Goal: Transaction & Acquisition: Purchase product/service

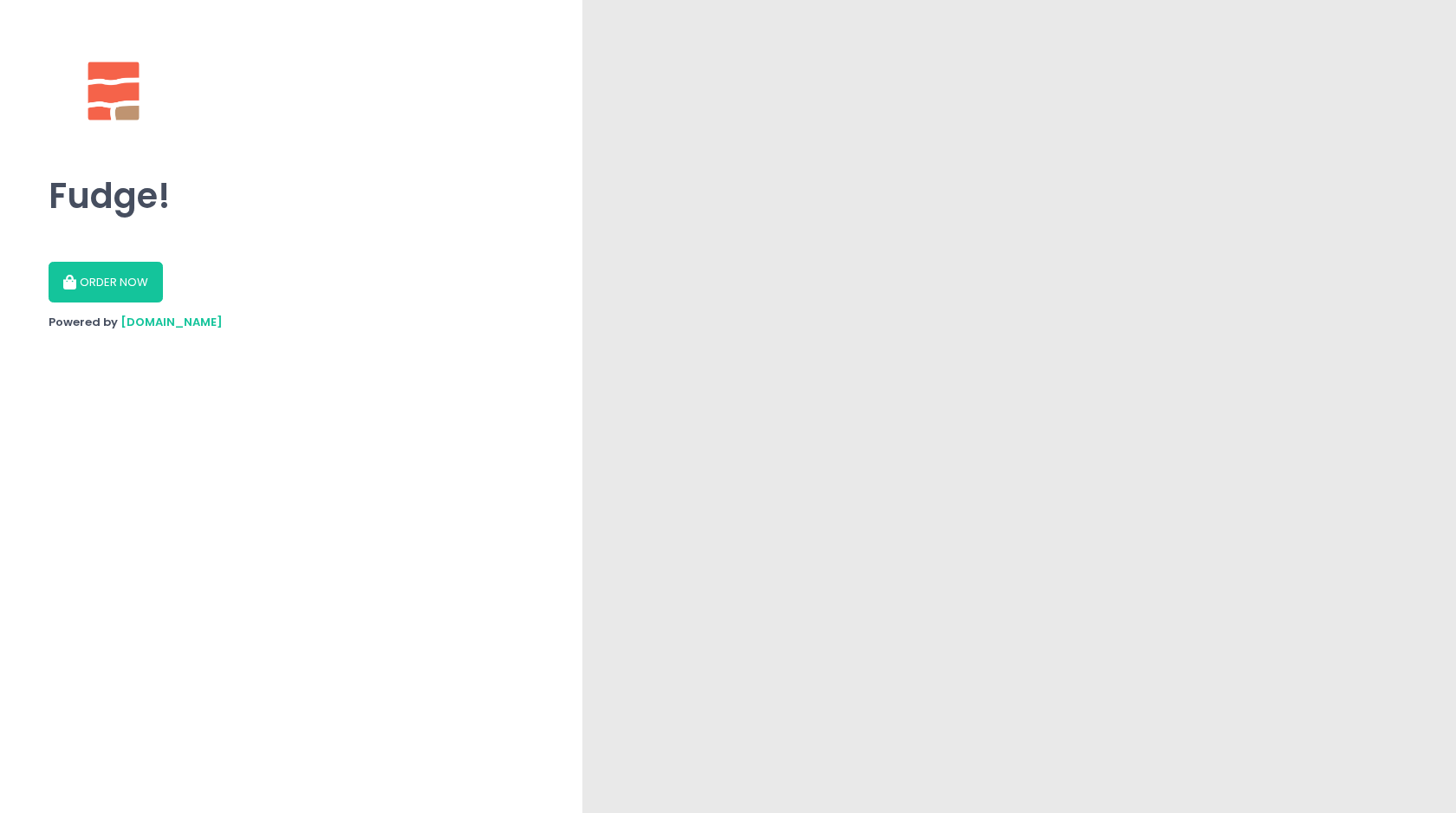
click at [109, 287] on button "ORDER NOW" at bounding box center [106, 282] width 115 height 42
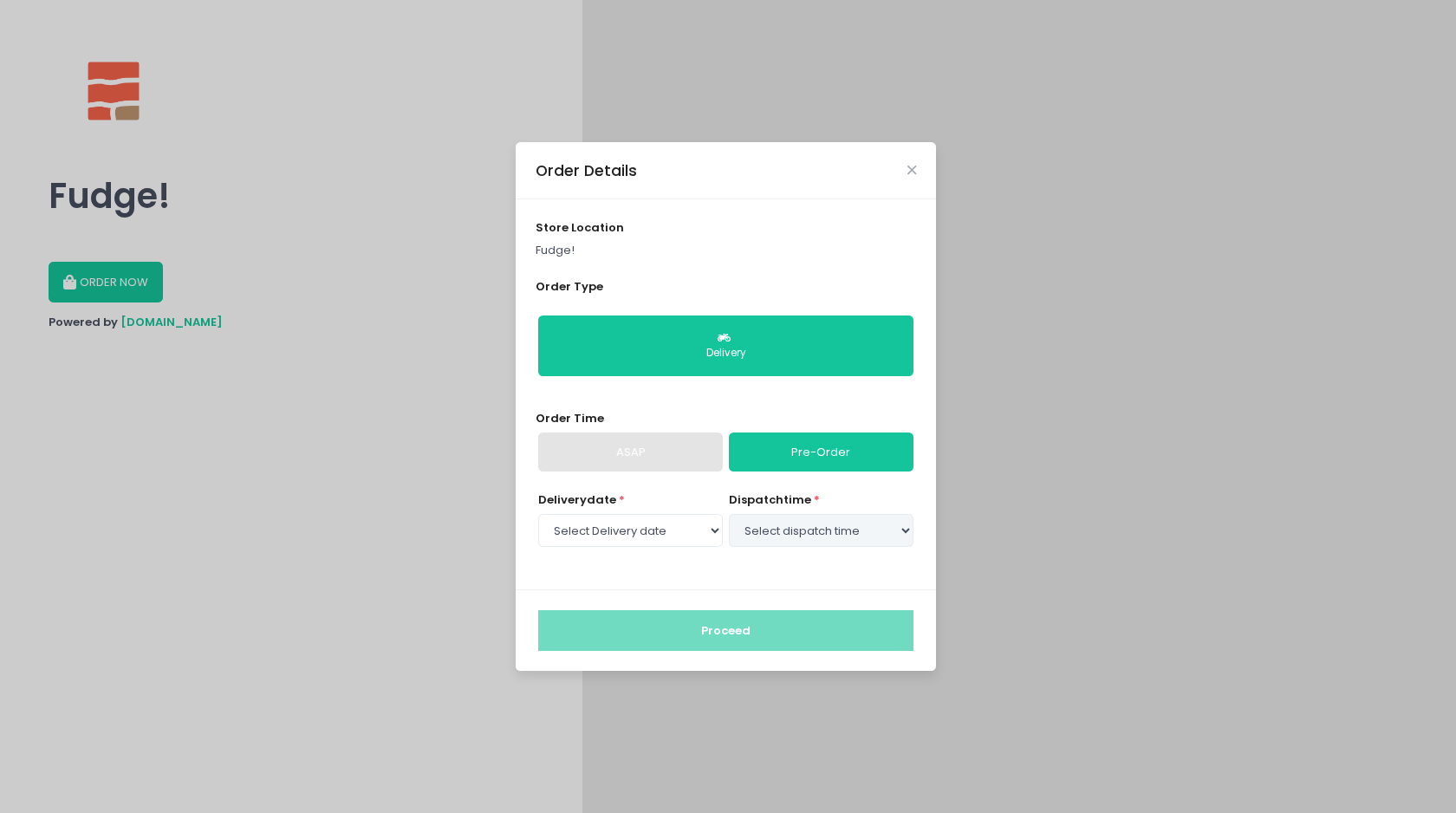
select select "[DATE]"
click at [668, 447] on div "ASAP" at bounding box center [630, 452] width 184 height 40
click at [635, 460] on div "ASAP" at bounding box center [630, 452] width 184 height 40
click at [711, 533] on select "Select Delivery date [DATE] [DATE]" at bounding box center [630, 530] width 184 height 33
click at [764, 532] on select "Select dispatch time 11:00 AM - 11:30 AM 11:30 AM - 12:00 PM 12:00 PM - 12:30 P…" at bounding box center [821, 530] width 184 height 33
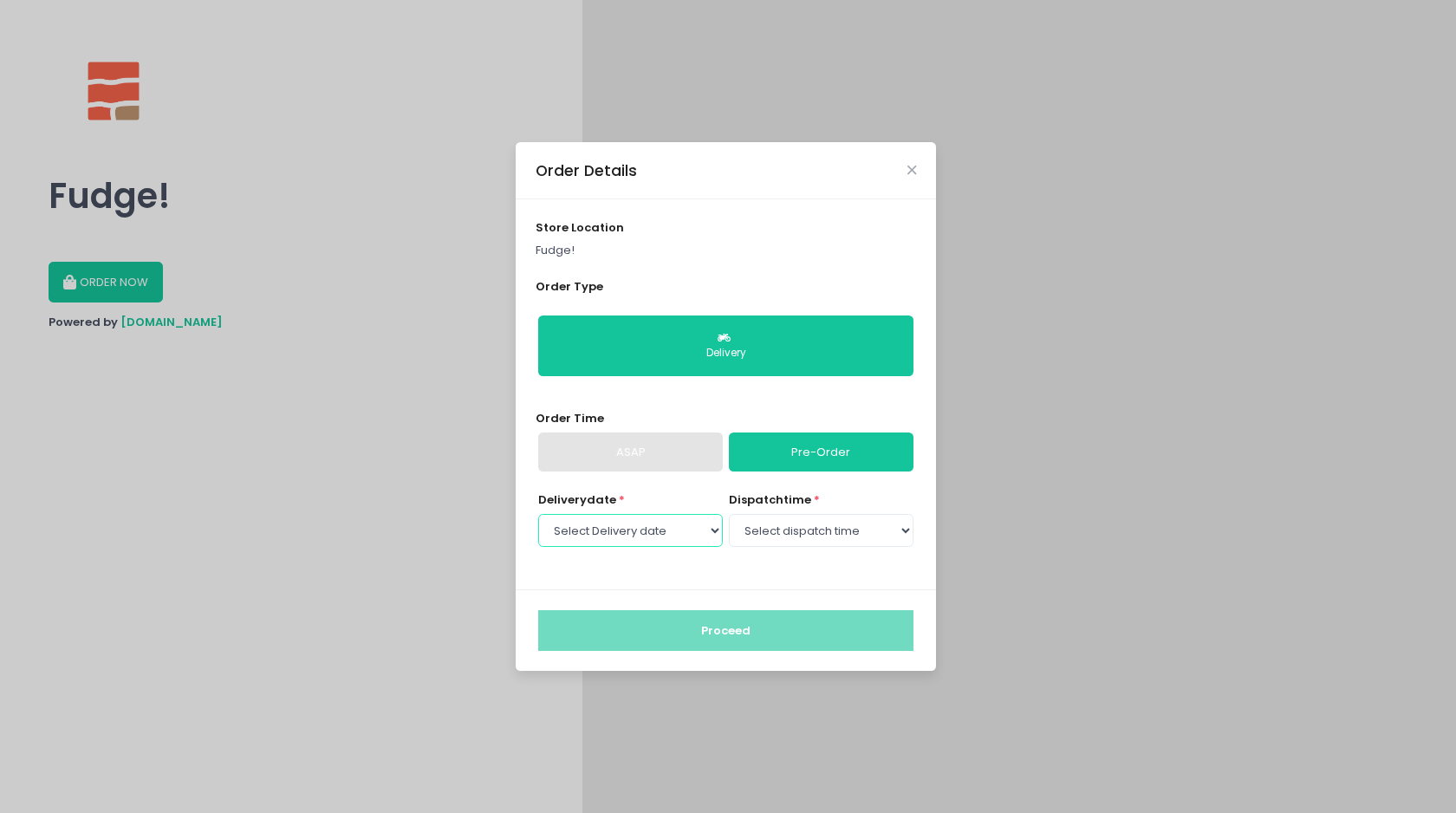
click at [677, 530] on select "Select Delivery date [DATE] [DATE]" at bounding box center [630, 530] width 184 height 33
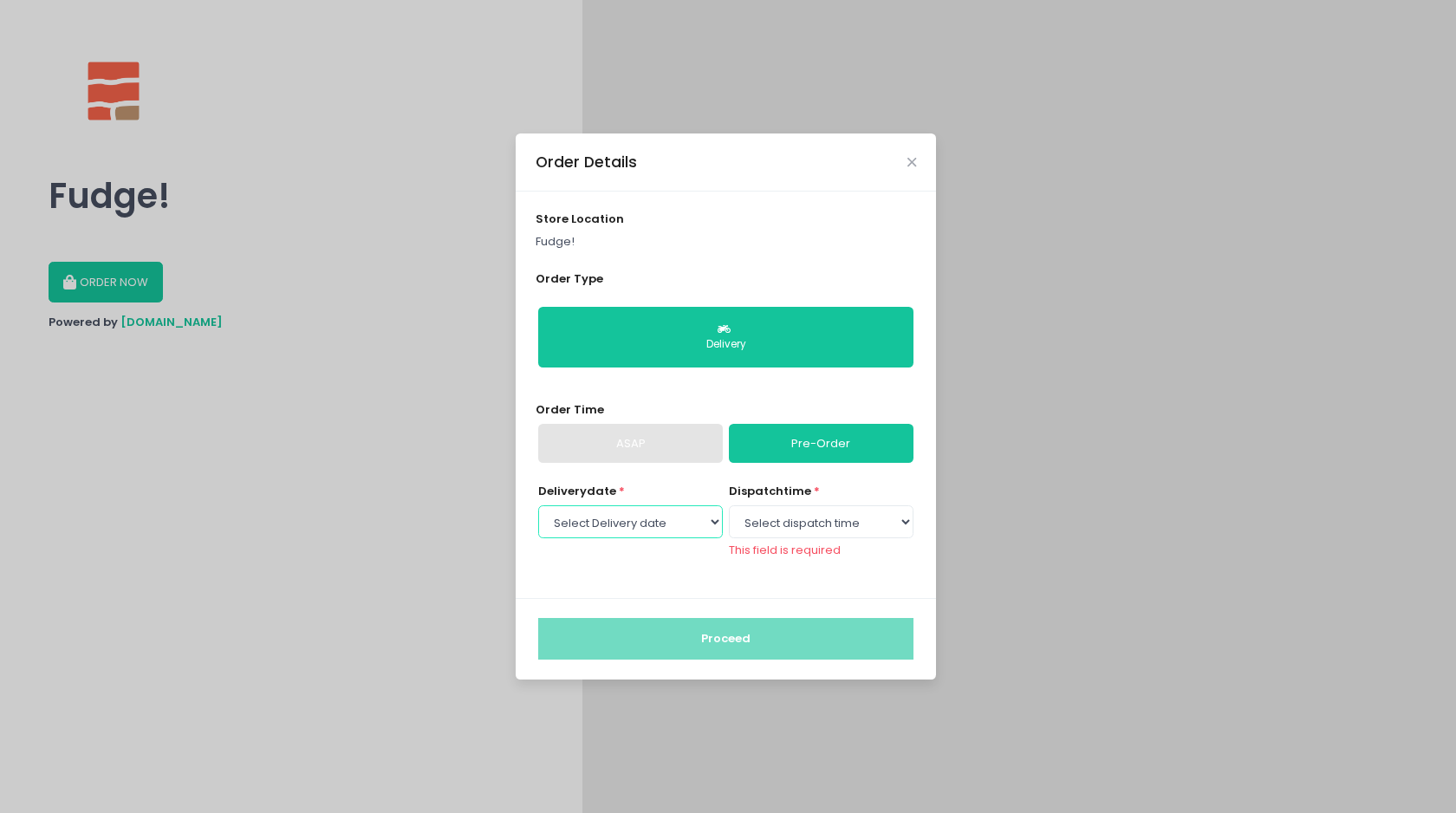
click at [706, 519] on select "Select Delivery date [DATE] [DATE]" at bounding box center [630, 521] width 184 height 33
click at [761, 519] on select "Select dispatch time 11:00 AM - 11:30 AM 11:30 AM - 12:00 PM 12:00 PM - 12:30 P…" at bounding box center [821, 521] width 184 height 33
select select "12:00"
click at [729, 513] on select "Select dispatch time 11:00 AM - 11:30 AM 11:30 AM - 12:00 PM 12:00 PM - 12:30 P…" at bounding box center [821, 521] width 184 height 33
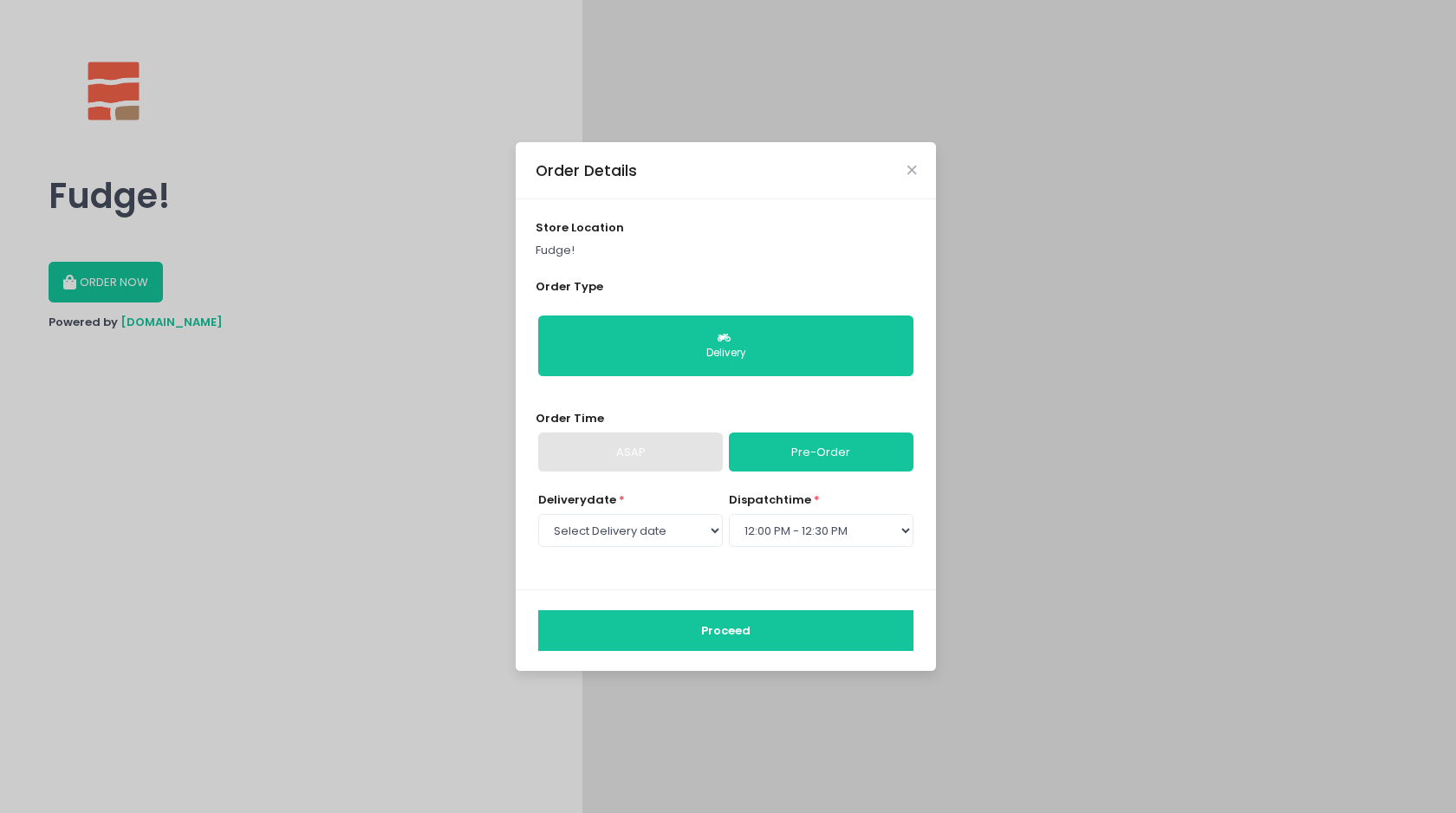
click at [732, 628] on button "Proceed" at bounding box center [726, 631] width 376 height 42
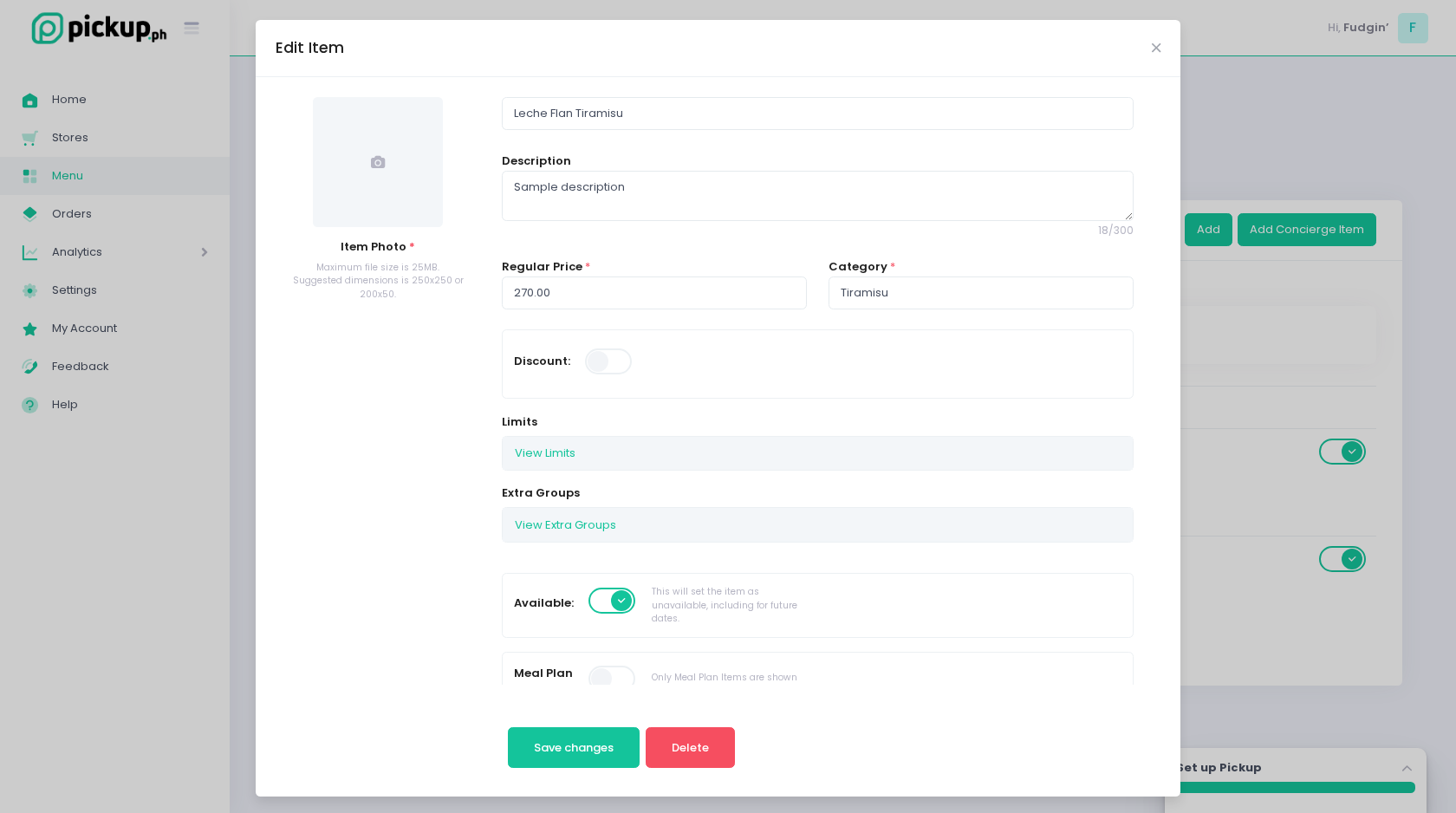
click at [1202, 425] on div "Edit Item Item Photo * Maximum file size is 25MB. Suggested dimensions is 250x2…" at bounding box center [728, 406] width 1456 height 813
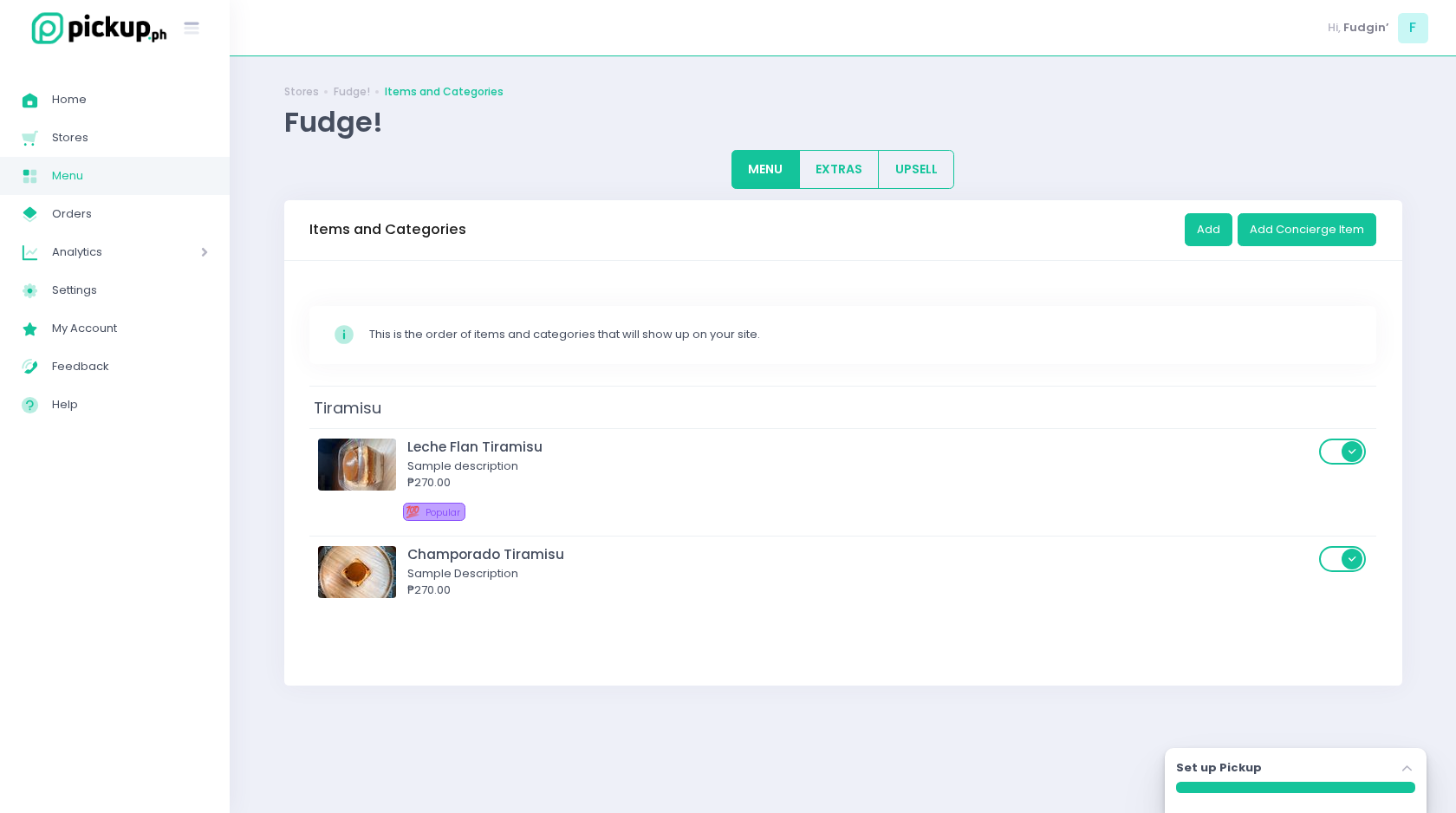
click at [283, 193] on div "Stores Fudge! Items and Categories Fudge! MENU EXTRAS UPSELL Items and Categori…" at bounding box center [843, 435] width 1161 height 713
